Goal: Task Accomplishment & Management: Complete application form

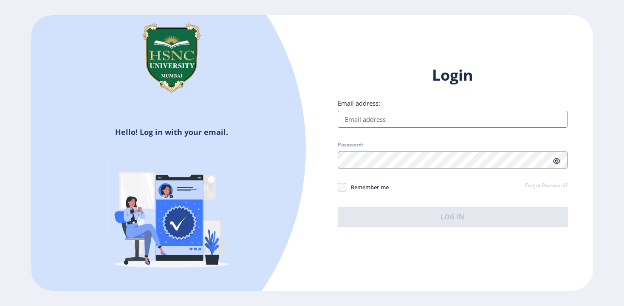
click at [393, 118] on input "Email address:" at bounding box center [453, 119] width 230 height 17
type input "[EMAIL_ADDRESS][DOMAIN_NAME]"
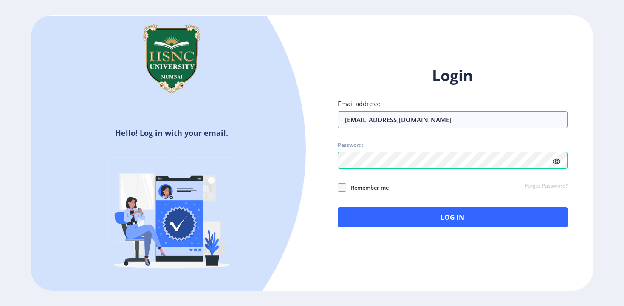
click at [559, 161] on icon at bounding box center [556, 161] width 7 height 6
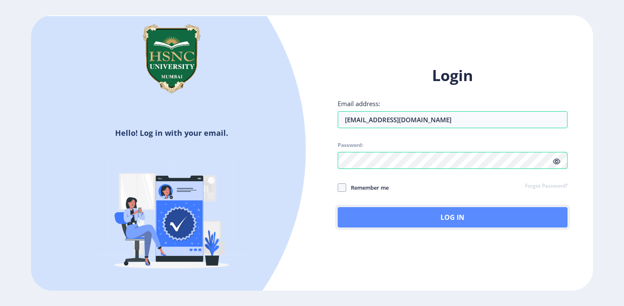
click at [381, 218] on button "Log In" at bounding box center [453, 217] width 230 height 20
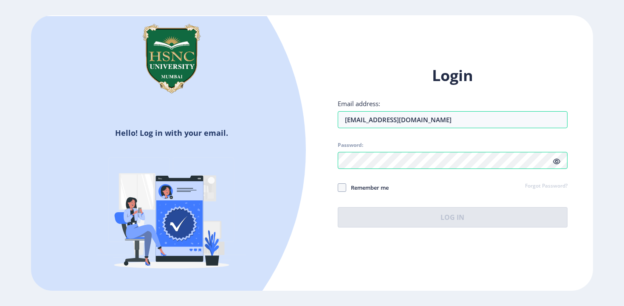
click at [518, 181] on div "Login Email address: [EMAIL_ADDRESS][DOMAIN_NAME] Password: Remember me Forgot …" at bounding box center [453, 146] width 230 height 162
click at [342, 187] on span at bounding box center [342, 187] width 8 height 8
click at [338, 188] on input "Remember me" at bounding box center [338, 188] width 0 height 0
checkbox input "true"
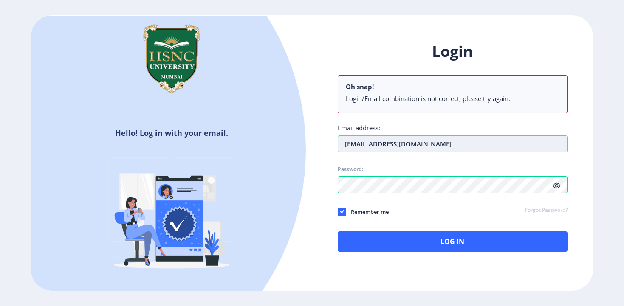
click at [457, 144] on input "[EMAIL_ADDRESS][DOMAIN_NAME]" at bounding box center [453, 143] width 230 height 17
type input "2"
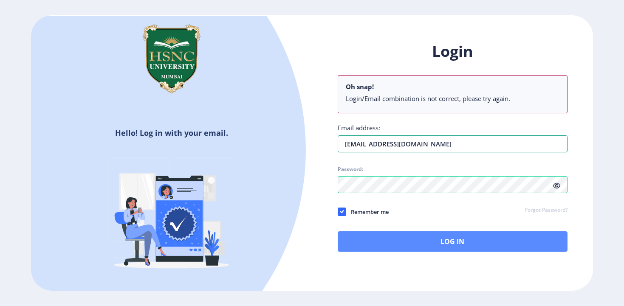
type input "[EMAIL_ADDRESS][DOMAIN_NAME]"
click at [437, 249] on button "Log In" at bounding box center [453, 241] width 230 height 20
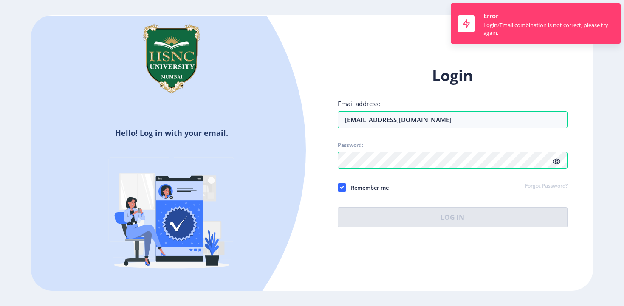
click at [509, 104] on div "Email address: [EMAIL_ADDRESS][DOMAIN_NAME]" at bounding box center [453, 113] width 230 height 29
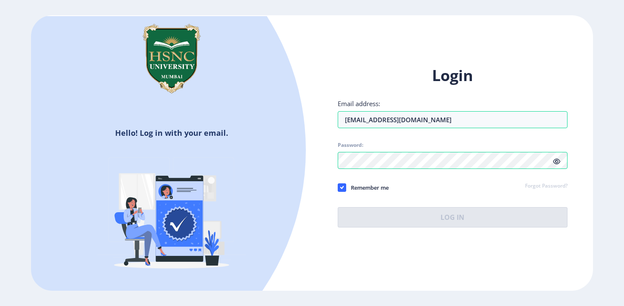
click at [582, 86] on div "Login Email address: garvtalreja123@gmail.com Password: Remember me Forgot Pass…" at bounding box center [452, 153] width 281 height 201
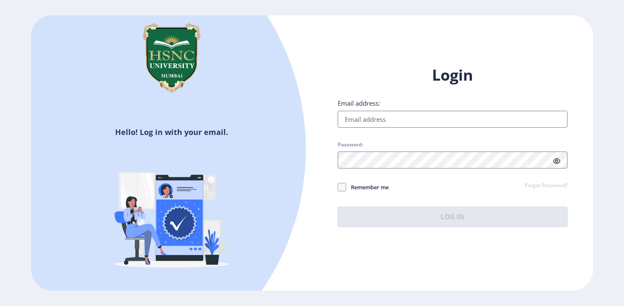
click at [369, 120] on input "Email address:" at bounding box center [453, 119] width 230 height 17
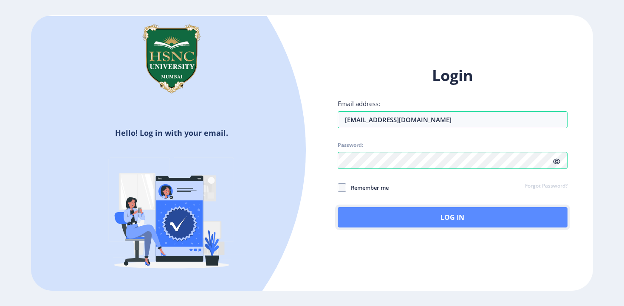
click at [364, 220] on button "Log In" at bounding box center [453, 217] width 230 height 20
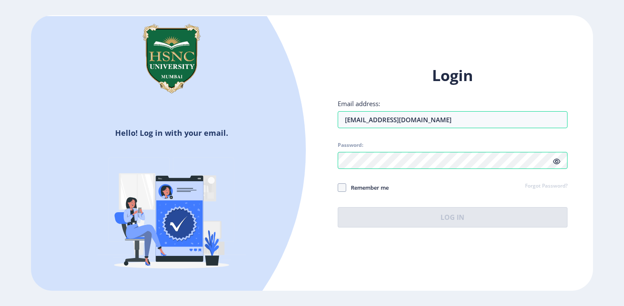
click at [556, 161] on div "Login Email address: [EMAIL_ADDRESS][DOMAIN_NAME] Password: Remember me Forgot …" at bounding box center [453, 146] width 230 height 162
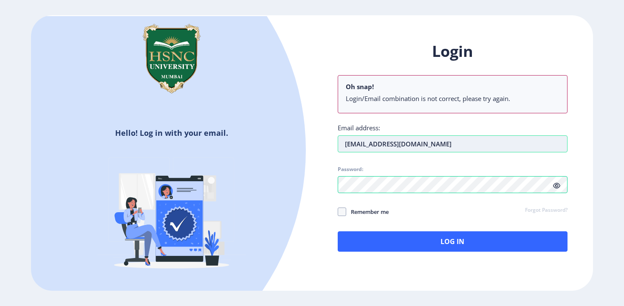
click at [460, 144] on input "[EMAIL_ADDRESS][DOMAIN_NAME]" at bounding box center [453, 143] width 230 height 17
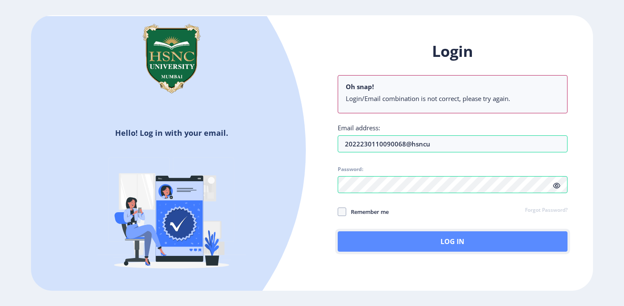
click at [414, 238] on button "Log In" at bounding box center [453, 241] width 230 height 20
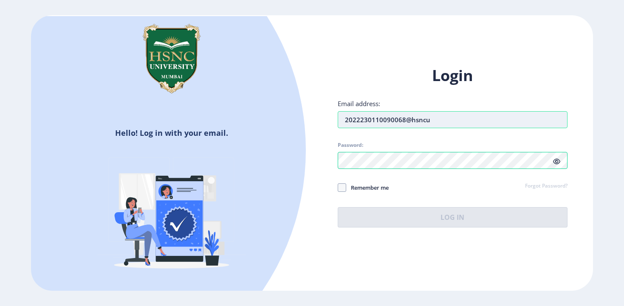
click at [445, 122] on input "2022230110090068@hsncu" at bounding box center [453, 119] width 230 height 17
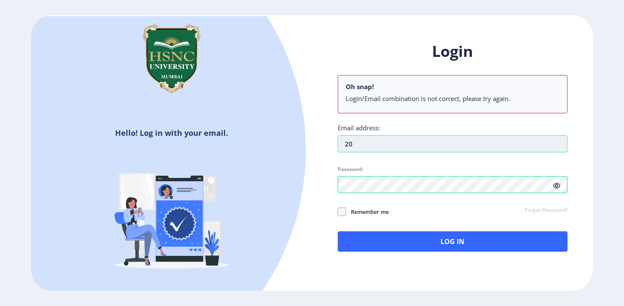
type input "2"
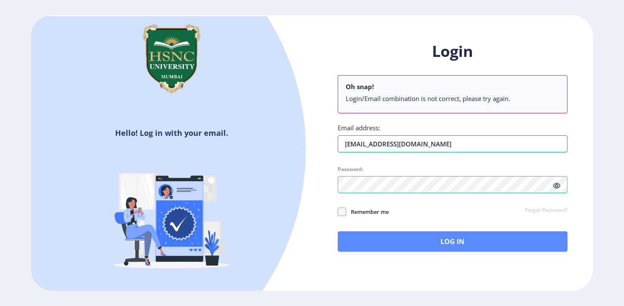
type input "[EMAIL_ADDRESS][DOMAIN_NAME]"
click at [427, 245] on button "Log In" at bounding box center [453, 241] width 230 height 20
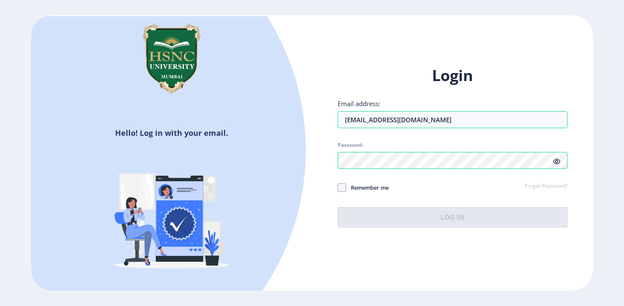
click at [557, 162] on icon at bounding box center [556, 161] width 7 height 6
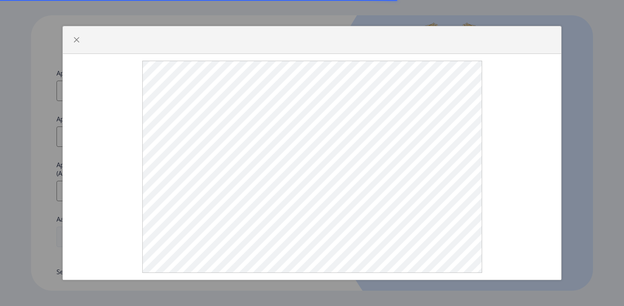
select select
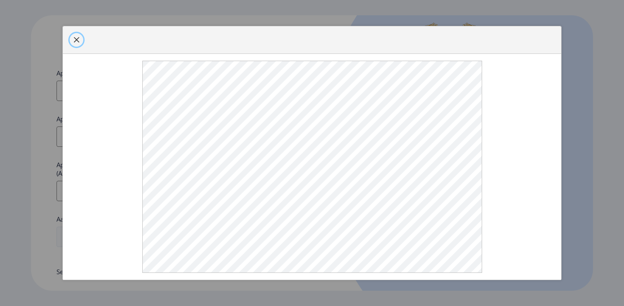
click at [76, 41] on span "button" at bounding box center [76, 40] width 7 height 7
